Goal: Task Accomplishment & Management: Use online tool/utility

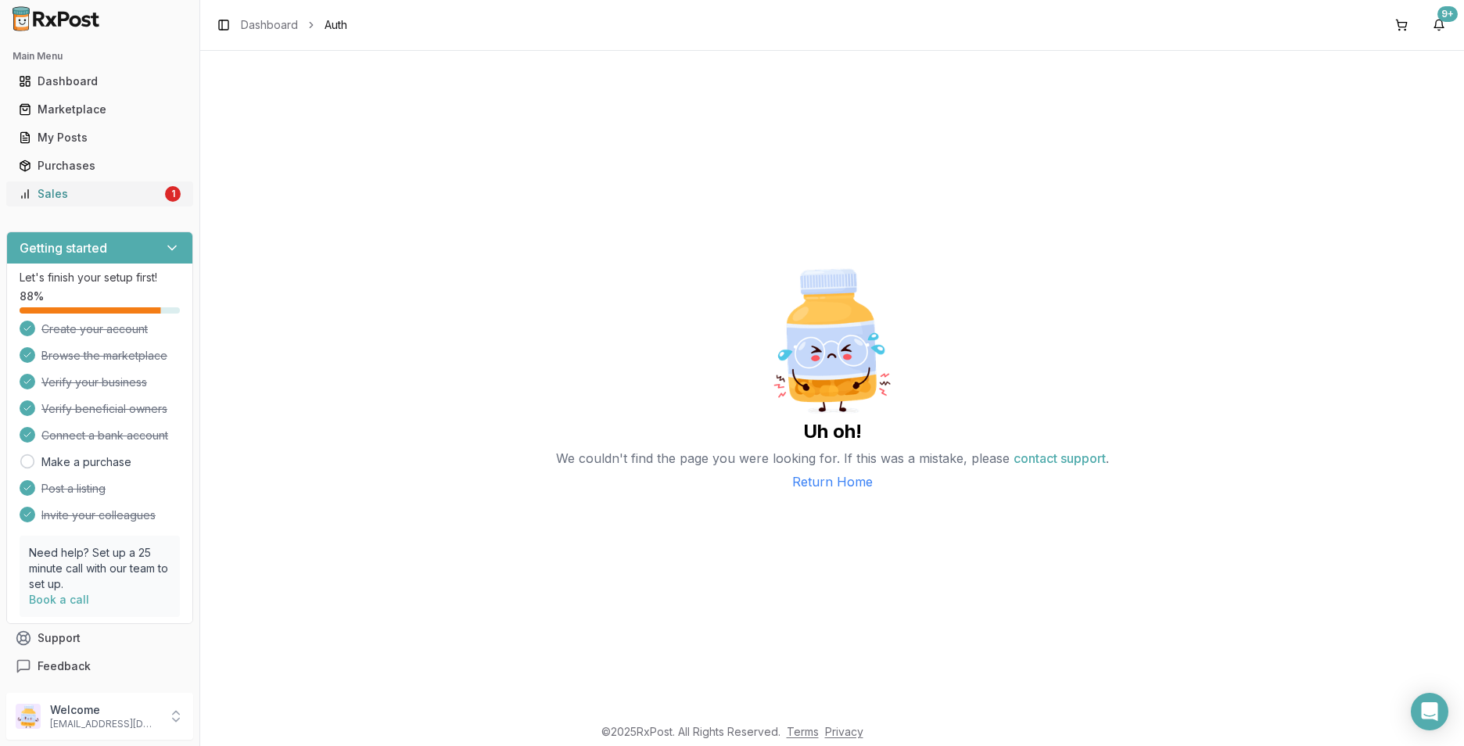
click at [131, 189] on div "Sales" at bounding box center [90, 194] width 143 height 16
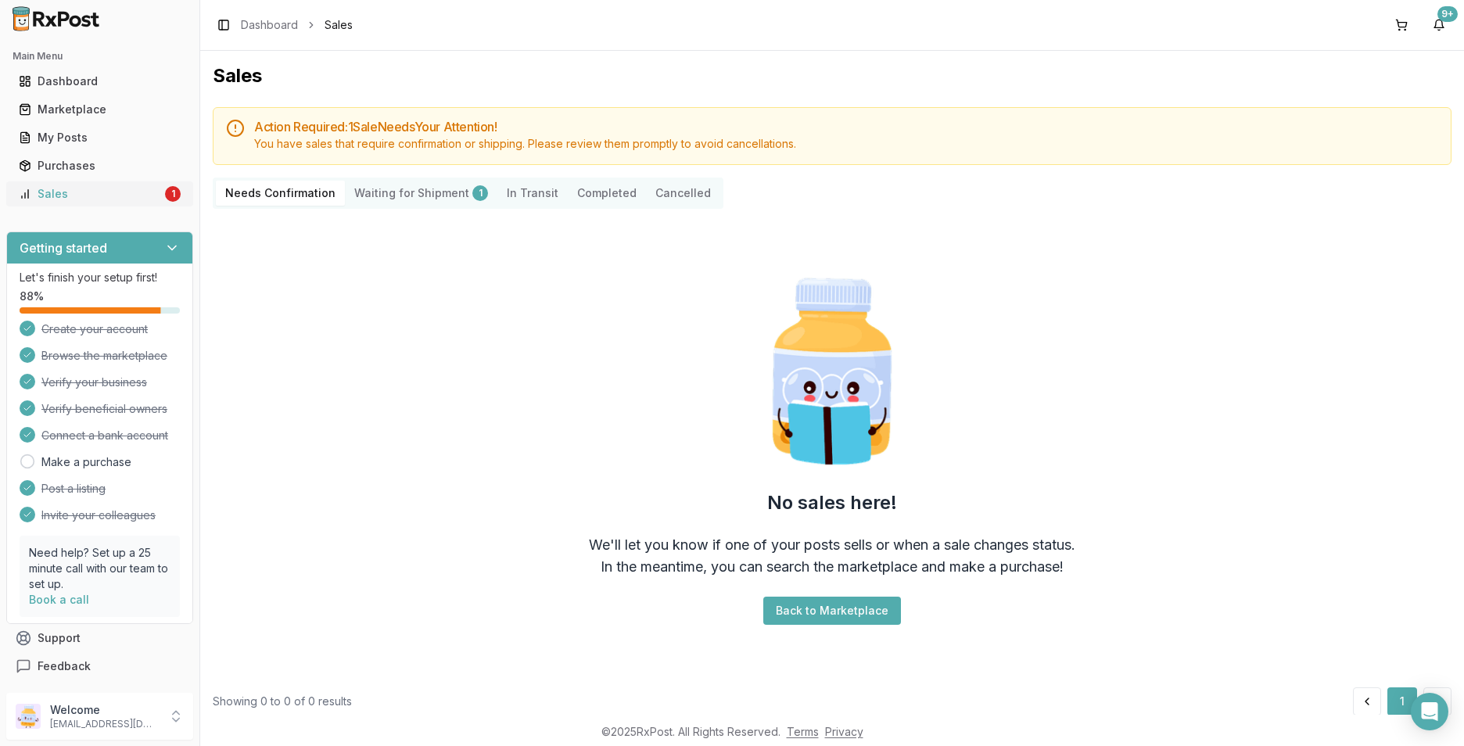
click at [170, 196] on div "1" at bounding box center [173, 194] width 16 height 16
click at [1441, 14] on div "9+" at bounding box center [1448, 14] width 20 height 16
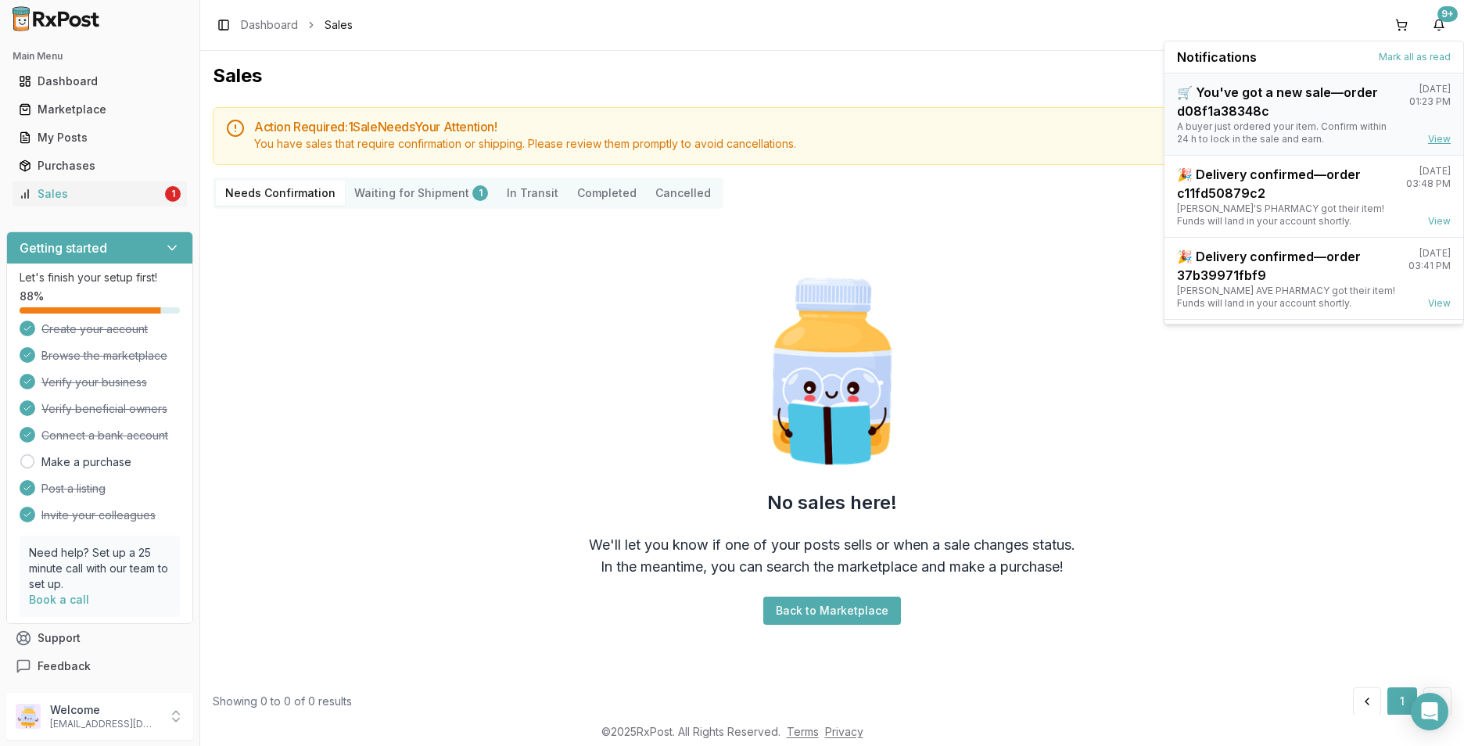
click at [1432, 140] on link "View" at bounding box center [1439, 139] width 23 height 13
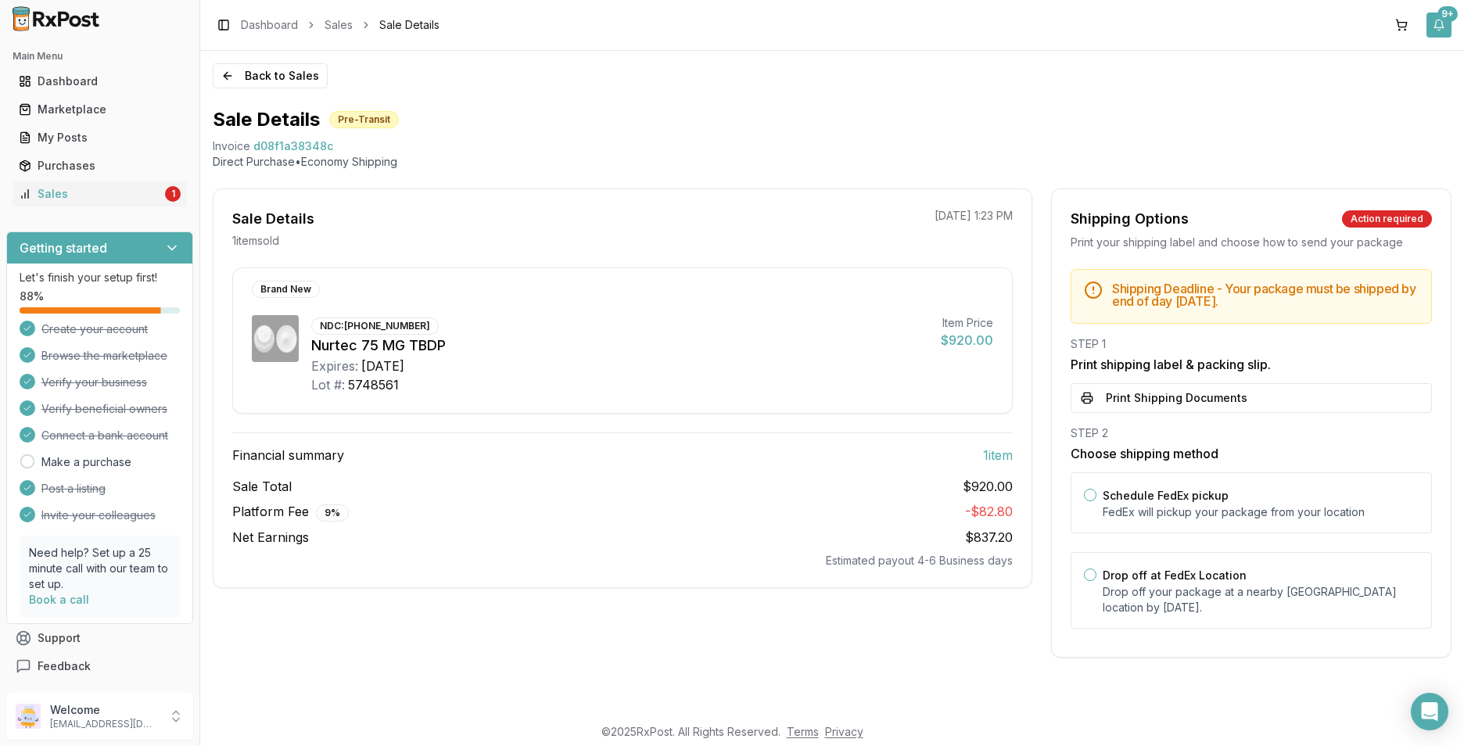
click at [1449, 29] on button "9+" at bounding box center [1439, 25] width 25 height 25
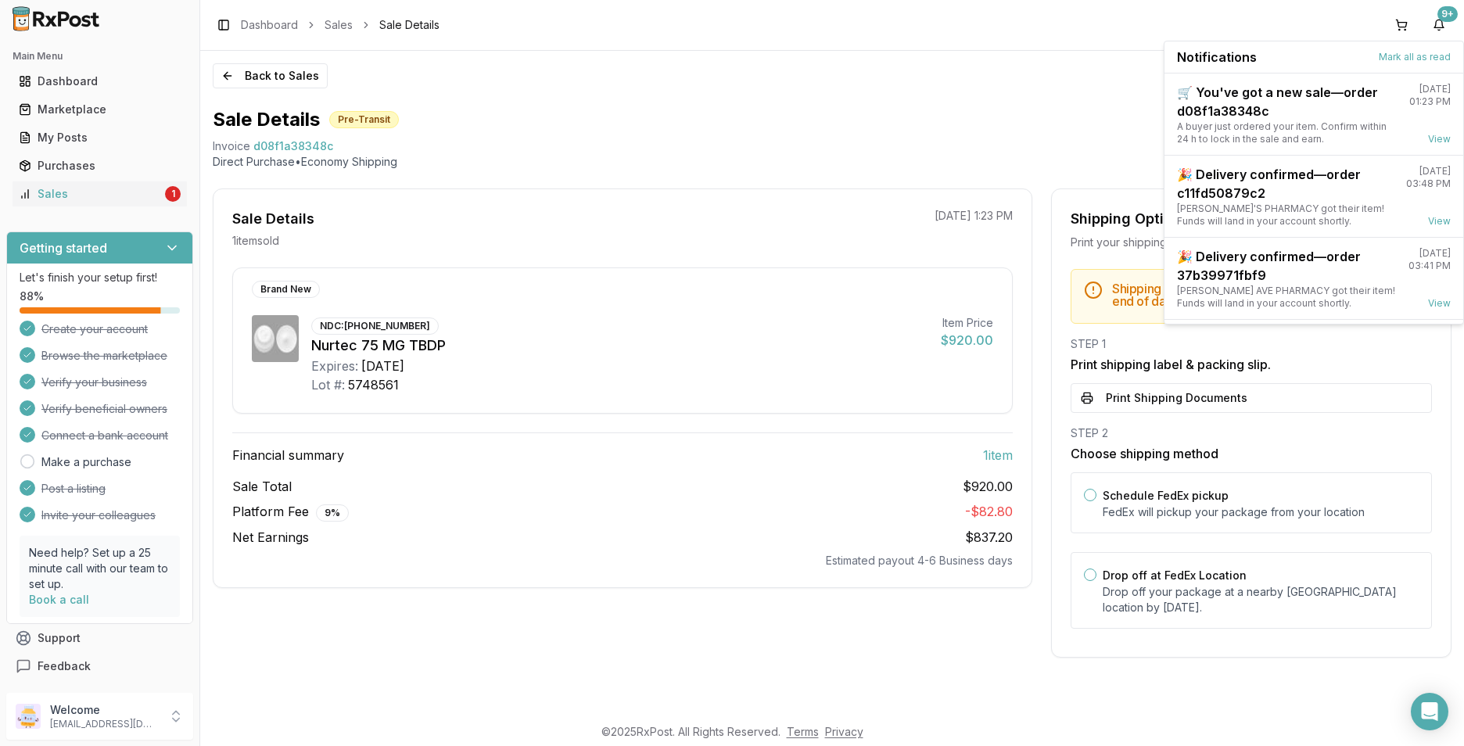
click at [865, 174] on div "Sale Details Pre-Transit Invoice d08f1a38348c Direct Purchase • Economy Shippin…" at bounding box center [832, 382] width 1239 height 551
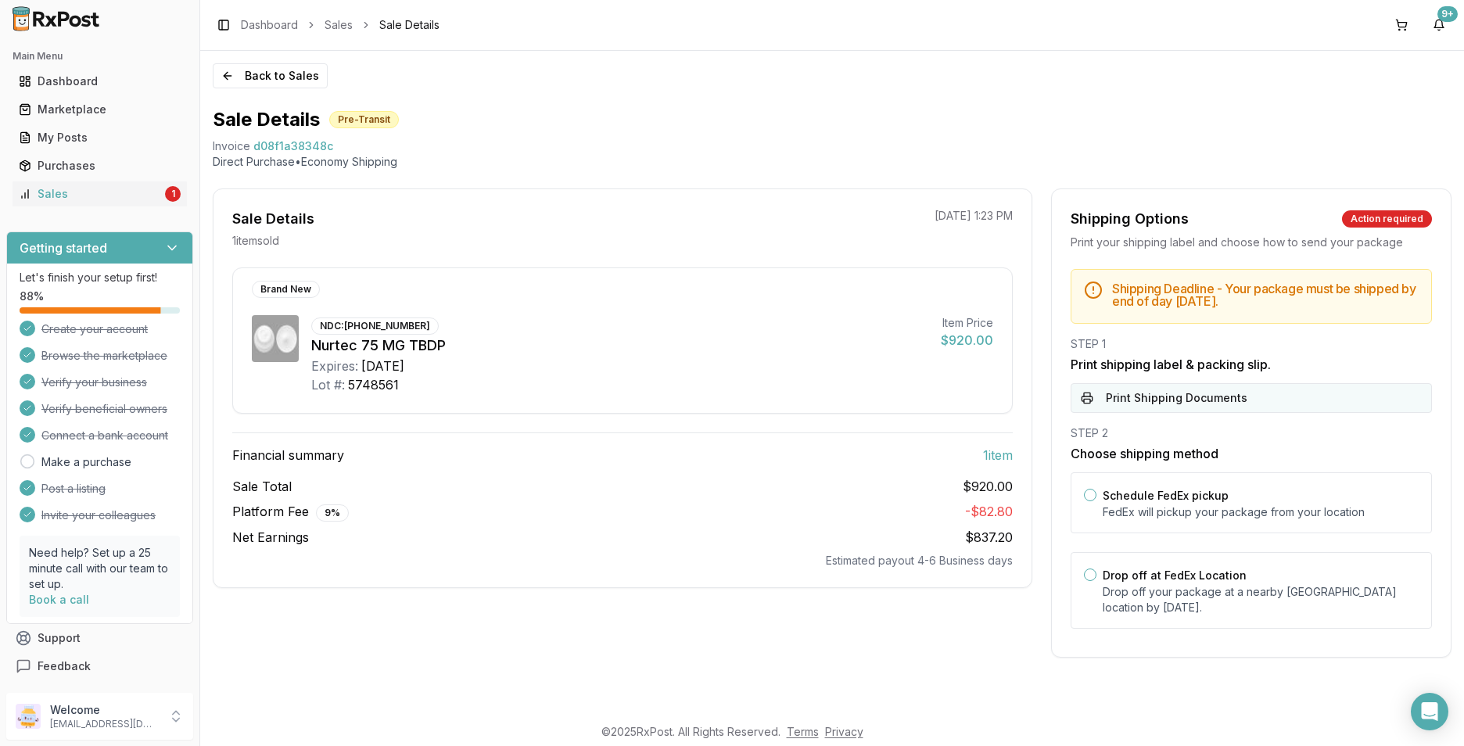
click at [1100, 404] on button "Print Shipping Documents" at bounding box center [1251, 398] width 361 height 30
click at [108, 194] on div "Sales" at bounding box center [90, 194] width 143 height 16
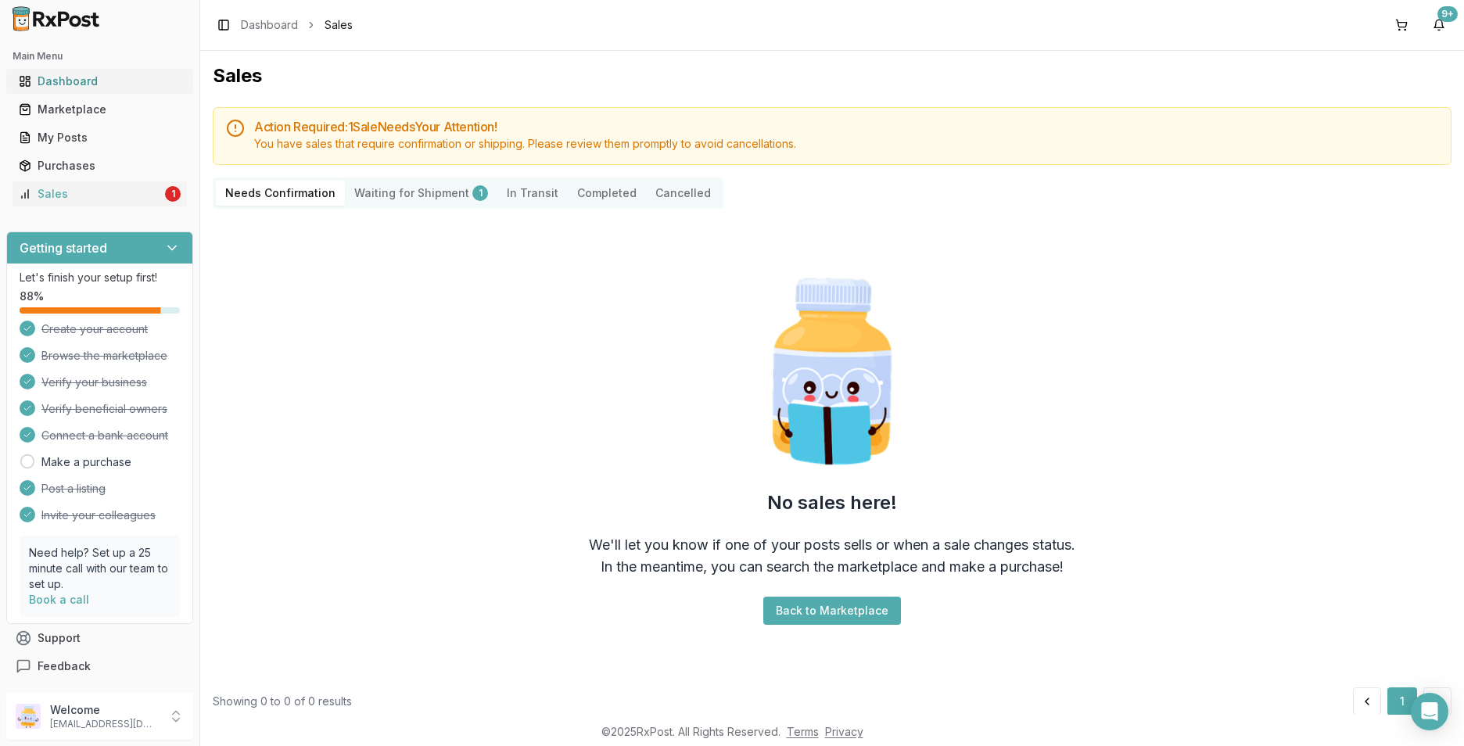
click at [56, 78] on div "Dashboard" at bounding box center [100, 82] width 162 height 16
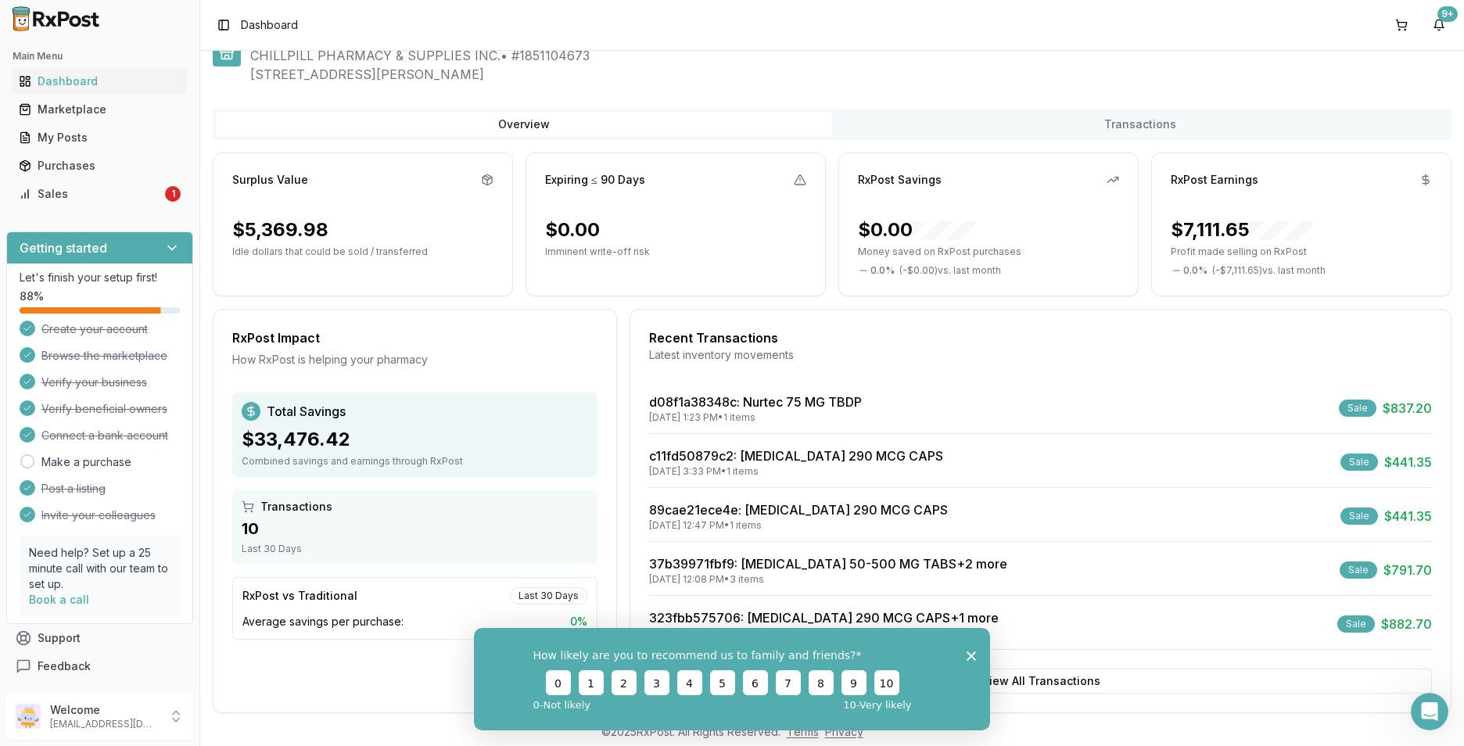
scroll to position [66, 0]
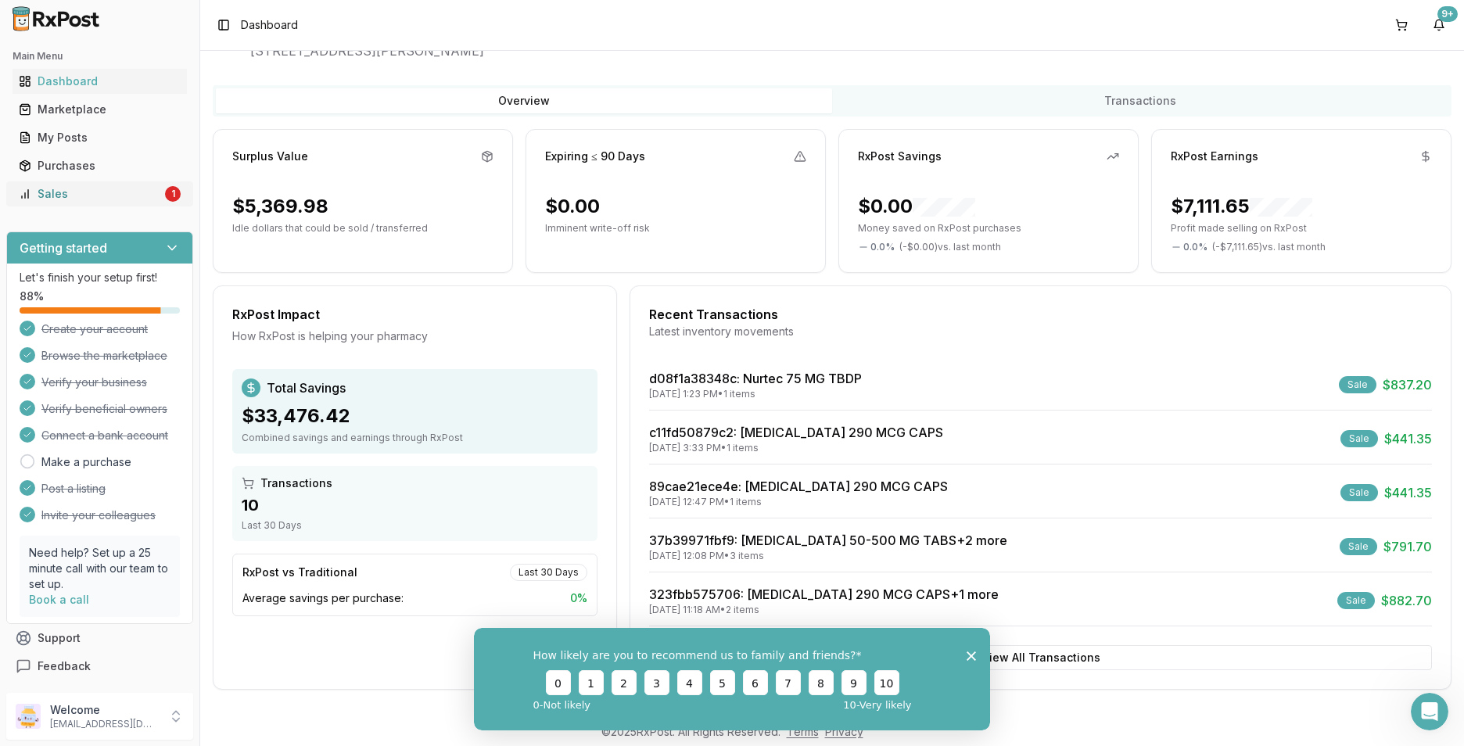
click at [99, 194] on div "Sales" at bounding box center [90, 194] width 143 height 16
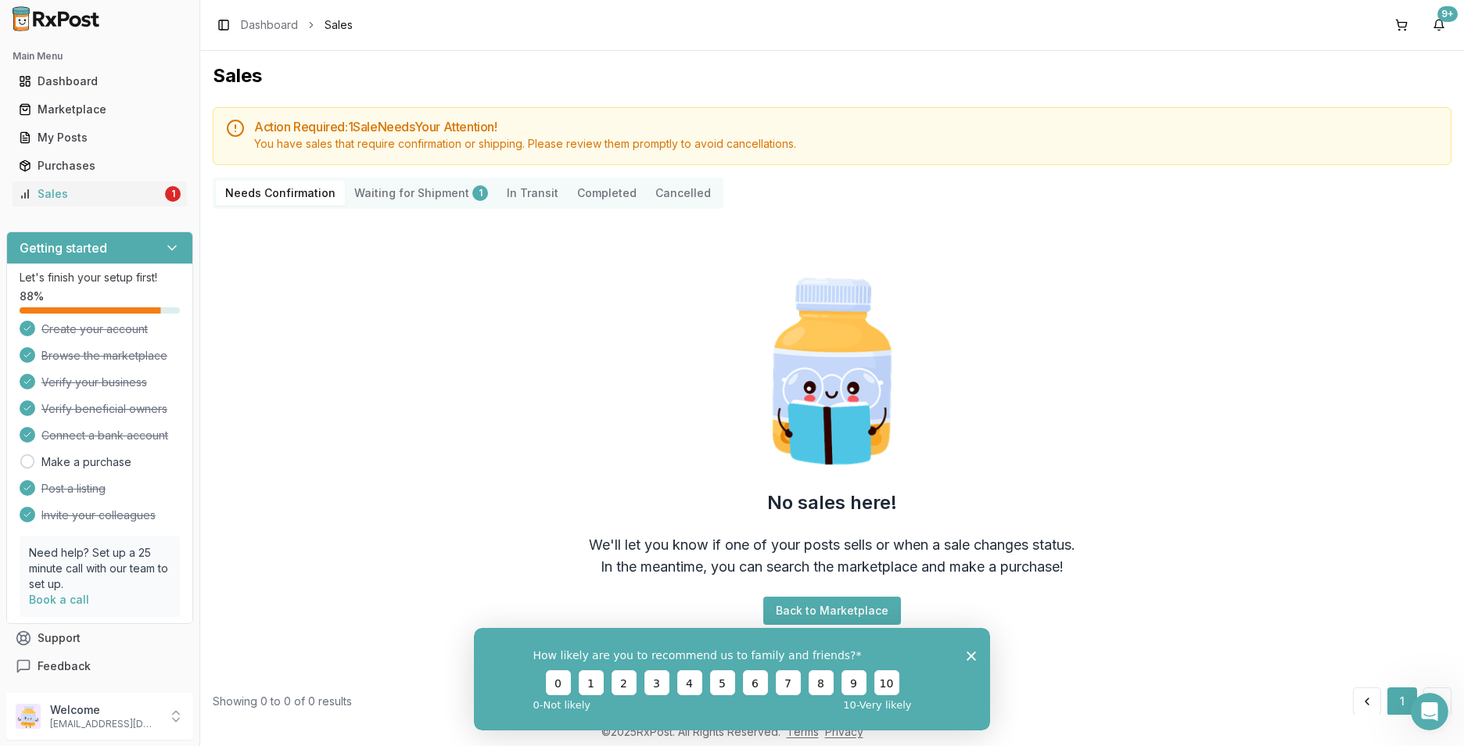
click at [397, 196] on Shipment "Waiting for Shipment 1" at bounding box center [421, 193] width 153 height 25
